Goal: Task Accomplishment & Management: Use online tool/utility

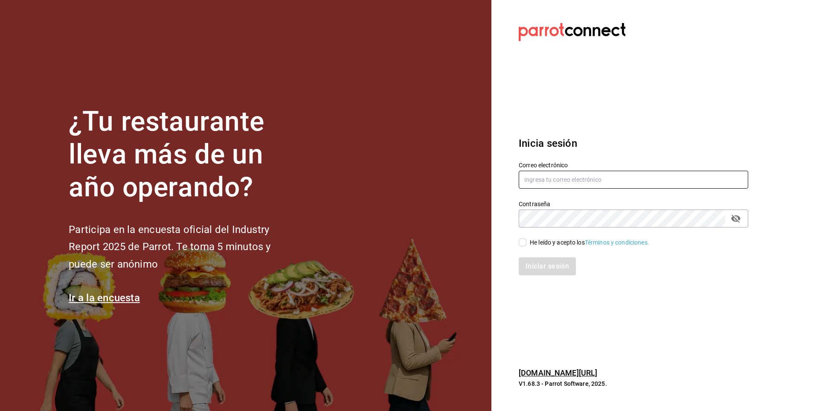
type input "eliu.tonacatl.almacenmp@gmail.com"
drag, startPoint x: 524, startPoint y: 243, endPoint x: 535, endPoint y: 263, distance: 23.3
click at [524, 243] on input "He leído y acepto los Términos y condiciones." at bounding box center [522, 242] width 8 height 8
checkbox input "true"
click at [541, 274] on button "Iniciar sesión" at bounding box center [547, 266] width 58 height 18
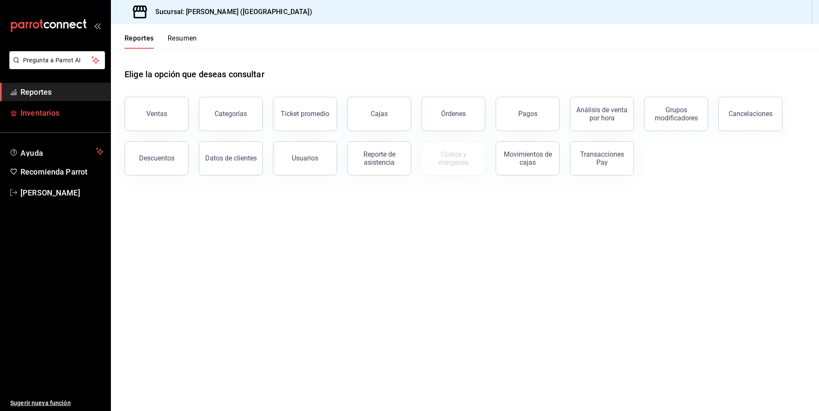
click at [66, 116] on span "Inventarios" at bounding box center [61, 113] width 83 height 12
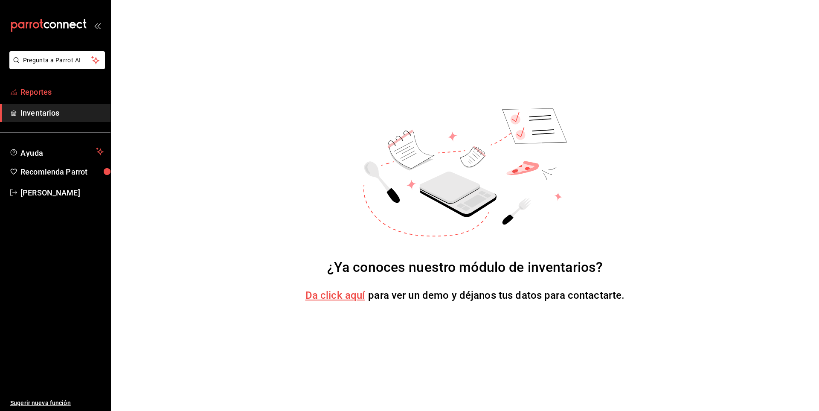
click at [48, 90] on span "Reportes" at bounding box center [61, 92] width 83 height 12
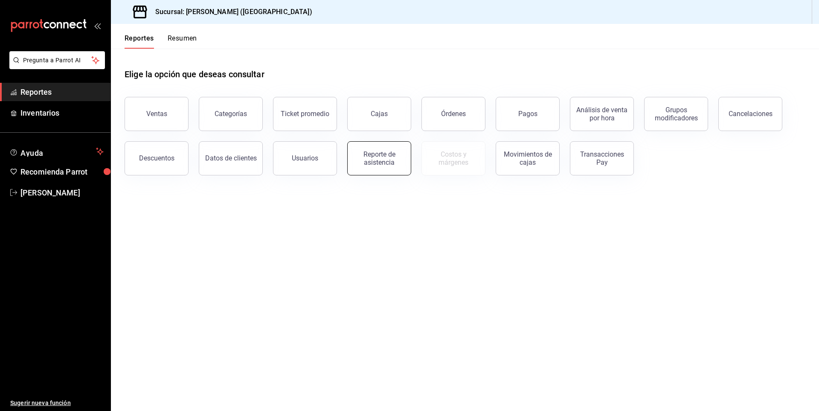
click at [371, 149] on button "Reporte de asistencia" at bounding box center [379, 158] width 64 height 34
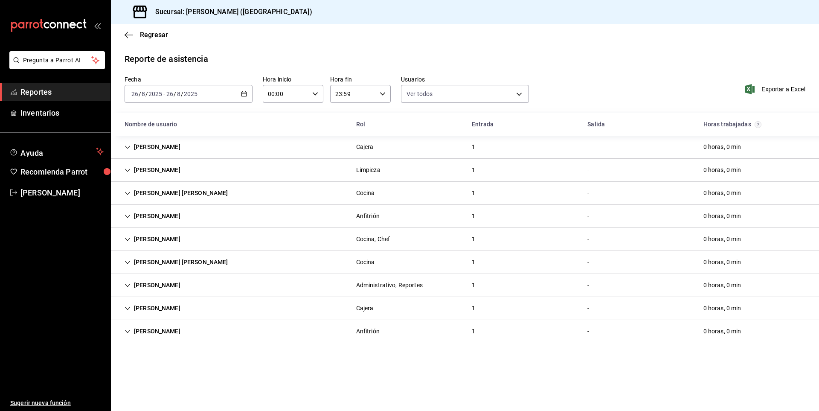
click at [244, 95] on icon "button" at bounding box center [244, 94] width 6 height 6
click at [172, 214] on span "Rango de fechas" at bounding box center [165, 215] width 66 height 9
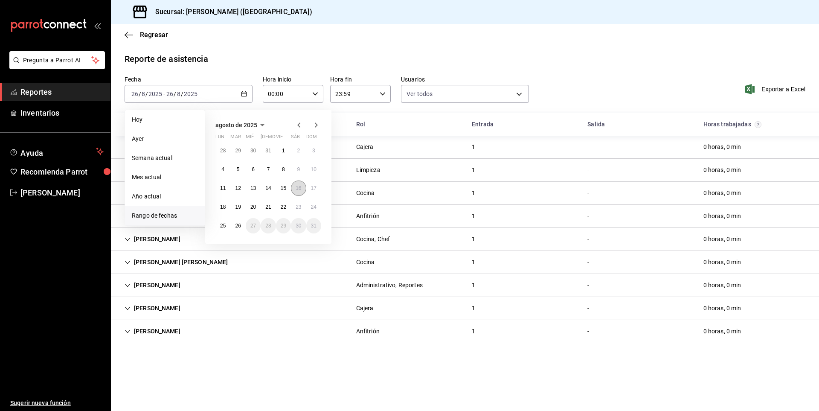
click at [297, 188] on abbr "16" at bounding box center [298, 188] width 6 height 6
click at [226, 225] on abbr "25" at bounding box center [223, 226] width 6 height 6
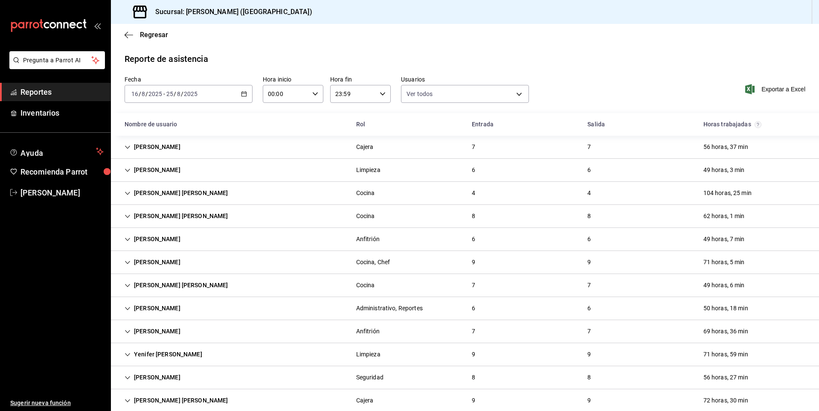
click at [241, 93] on \(Stroke\) "button" at bounding box center [243, 94] width 5 height 5
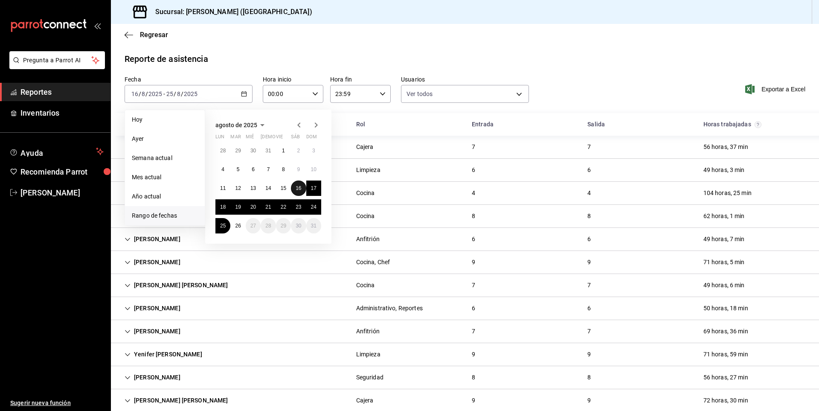
click at [298, 191] on button "16" at bounding box center [298, 187] width 15 height 15
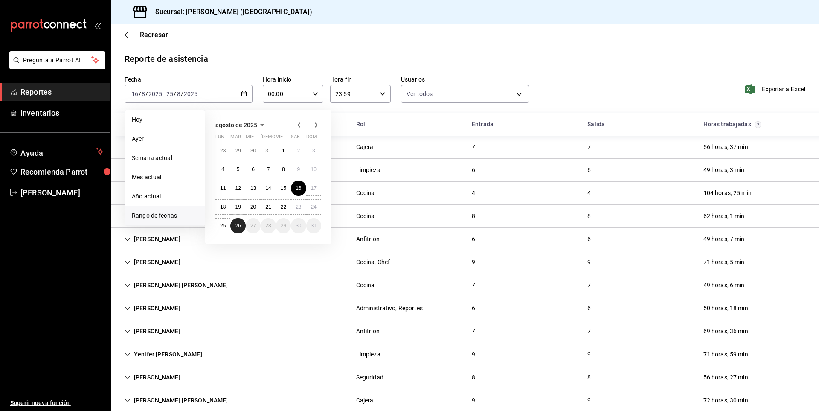
click at [238, 225] on abbr "26" at bounding box center [238, 226] width 6 height 6
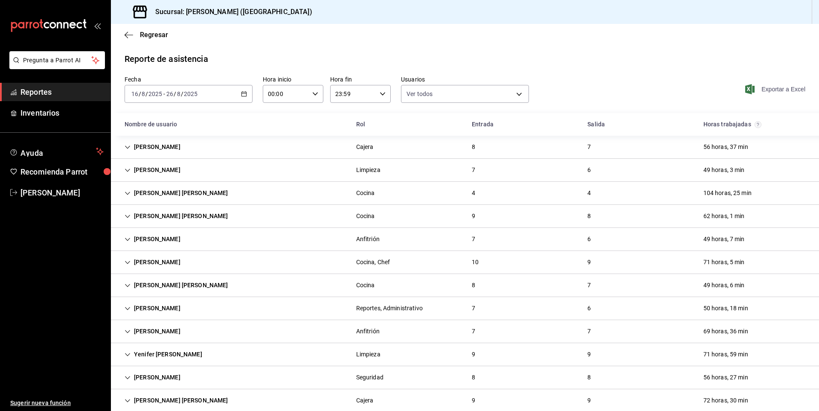
click at [750, 87] on span "Exportar a Excel" at bounding box center [776, 89] width 58 height 10
